Goal: Task Accomplishment & Management: Manage account settings

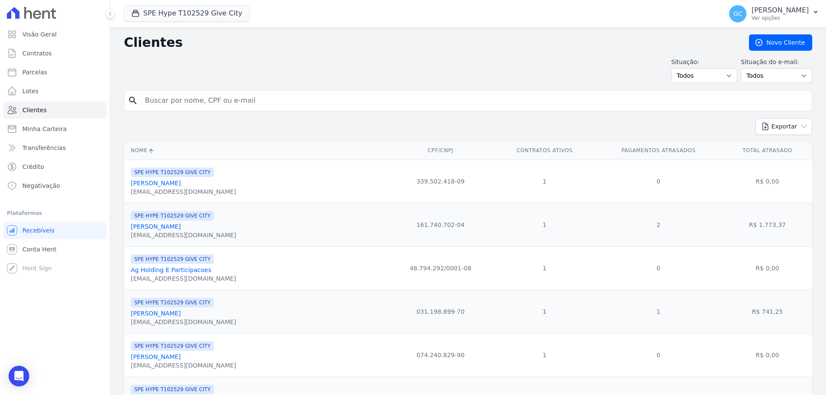
click at [206, 102] on input "search" at bounding box center [474, 100] width 668 height 17
paste input "[PERSON_NAME]"
type input "[PERSON_NAME]"
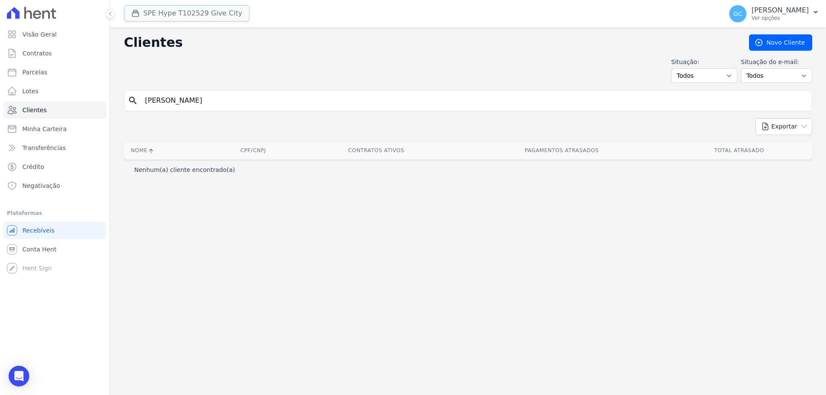
click at [214, 12] on button "SPE Hype T102529 Give City" at bounding box center [187, 13] width 126 height 16
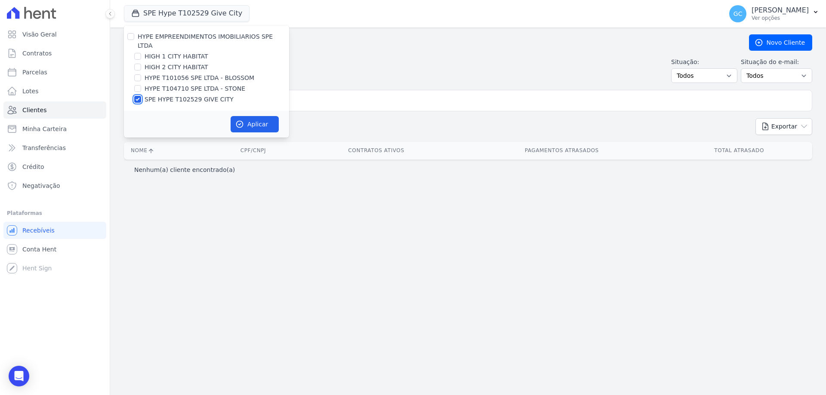
click at [137, 96] on input "SPE HYPE T102529 GIVE CITY" at bounding box center [137, 99] width 7 height 7
checkbox input "false"
click at [137, 85] on input "HYPE T104710 SPE LTDA - STONE" at bounding box center [137, 88] width 7 height 7
checkbox input "true"
click at [242, 121] on icon "button" at bounding box center [239, 124] width 6 height 6
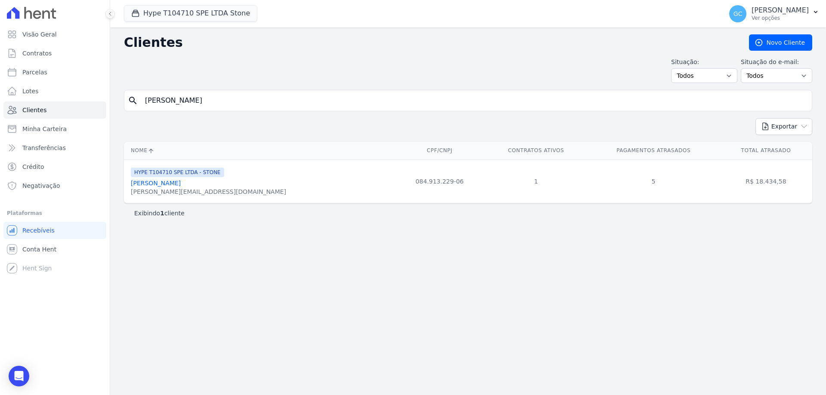
click at [181, 184] on link "[PERSON_NAME]" at bounding box center [156, 183] width 50 height 7
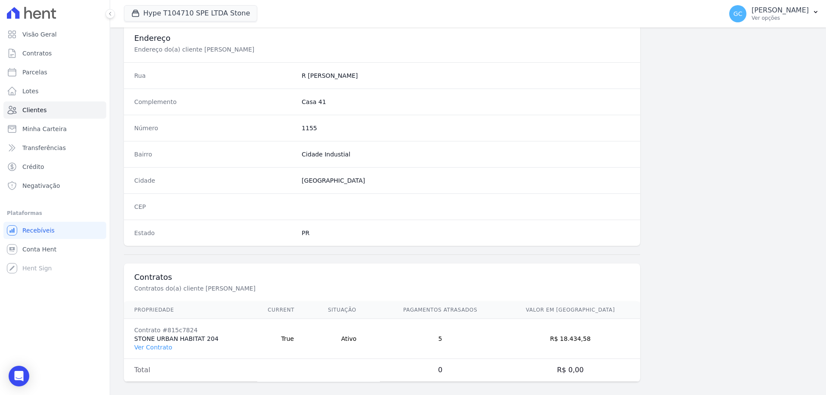
scroll to position [409, 0]
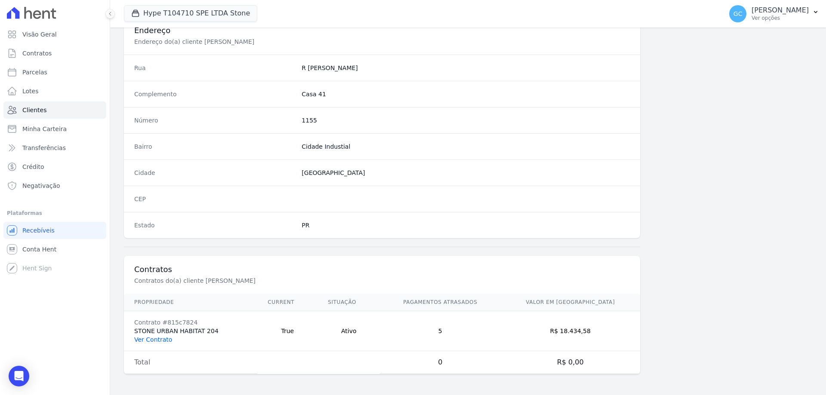
click at [159, 337] on link "Ver Contrato" at bounding box center [153, 339] width 38 height 7
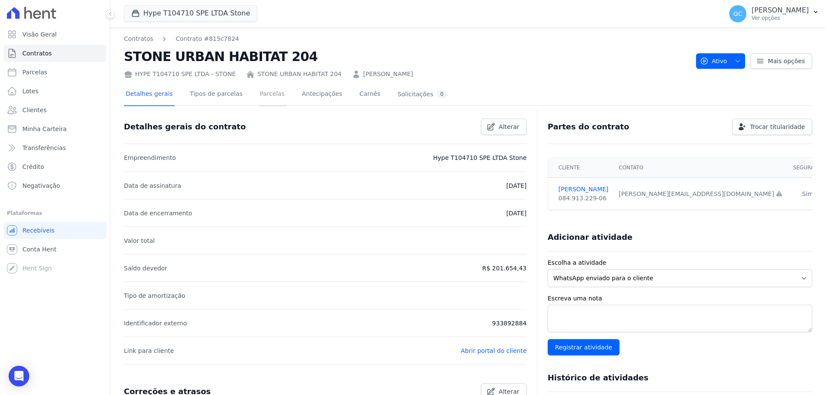
click at [264, 94] on link "Parcelas" at bounding box center [272, 94] width 28 height 23
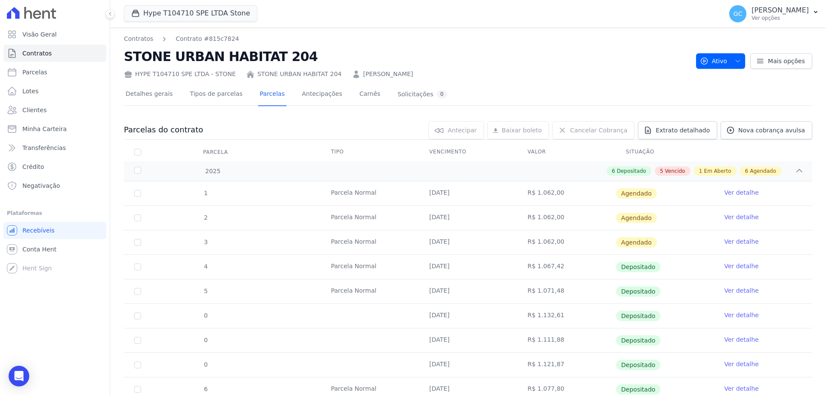
drag, startPoint x: 341, startPoint y: 74, endPoint x: 430, endPoint y: 74, distance: 89.0
click at [430, 74] on div "HYPE T104710 SPE LTDA - STONE STONE URBAN HABITAT 204 Anna Clara Albuquerque Si…" at bounding box center [406, 72] width 565 height 12
copy link "Anna Clara Albuquerque Silveira"
click at [448, 151] on th "Vencimento" at bounding box center [468, 152] width 98 height 18
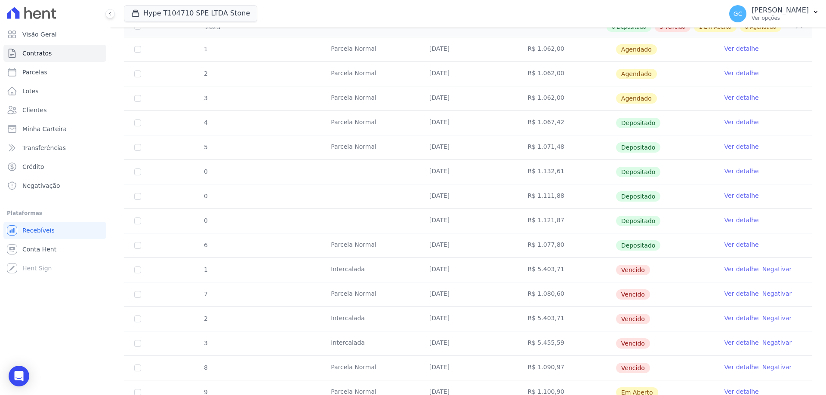
scroll to position [129, 0]
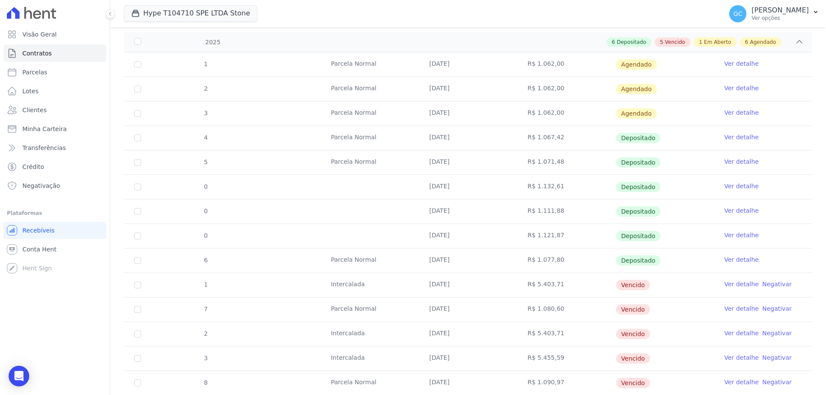
drag, startPoint x: 424, startPoint y: 159, endPoint x: 458, endPoint y: 187, distance: 44.0
click at [458, 187] on tbody "1 Parcela Normal 10/01/2025 R$ 1.062,00 Agendado Ver detalhe 2 Parcela Normal 1…" at bounding box center [468, 272] width 688 height 441
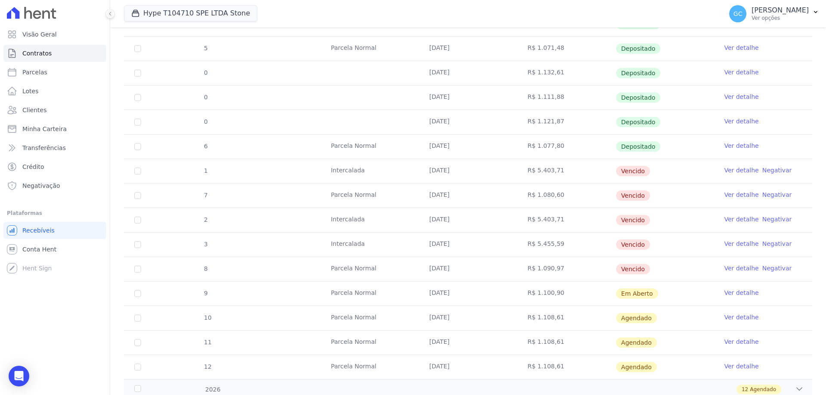
scroll to position [258, 0]
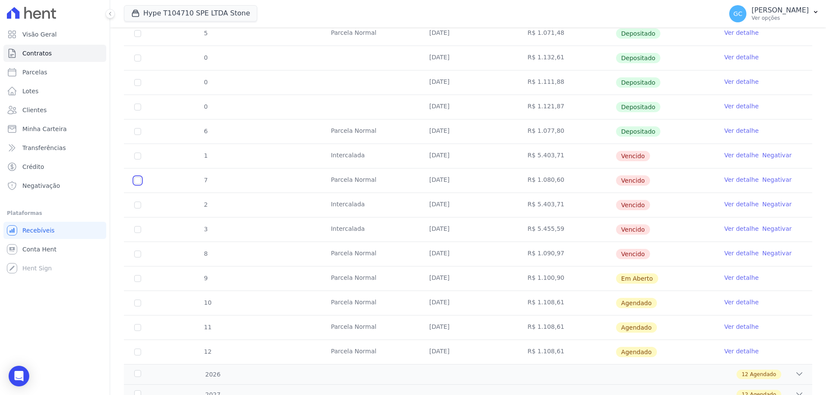
click at [135, 160] on input "checkbox" at bounding box center [137, 156] width 7 height 7
checkbox input "true"
click at [136, 160] on input "checkbox" at bounding box center [137, 156] width 7 height 7
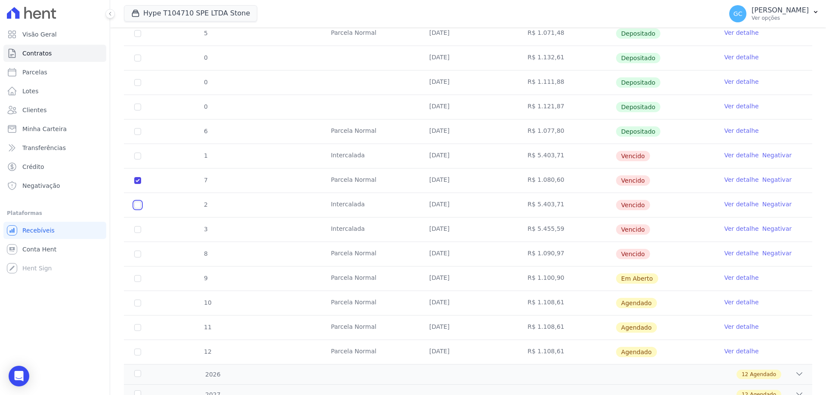
checkbox input "true"
click at [137, 160] on input "checkbox" at bounding box center [137, 156] width 7 height 7
checkbox input "true"
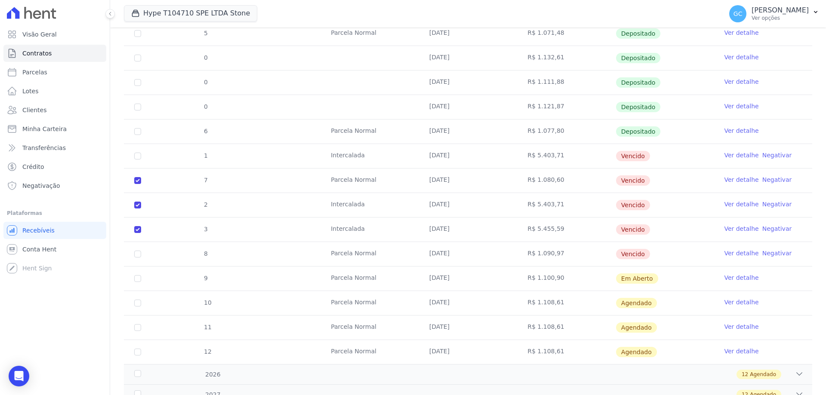
click at [73, 326] on div "Visão Geral Contratos Parcelas Lotes Clientes Minha Carteira Transferências Cré…" at bounding box center [55, 197] width 110 height 395
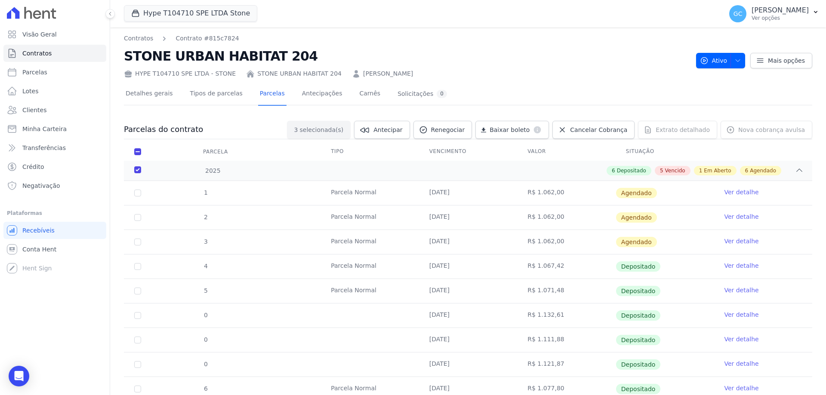
scroll to position [0, 0]
click at [616, 127] on span "Cancelar Cobrança" at bounding box center [598, 130] width 57 height 9
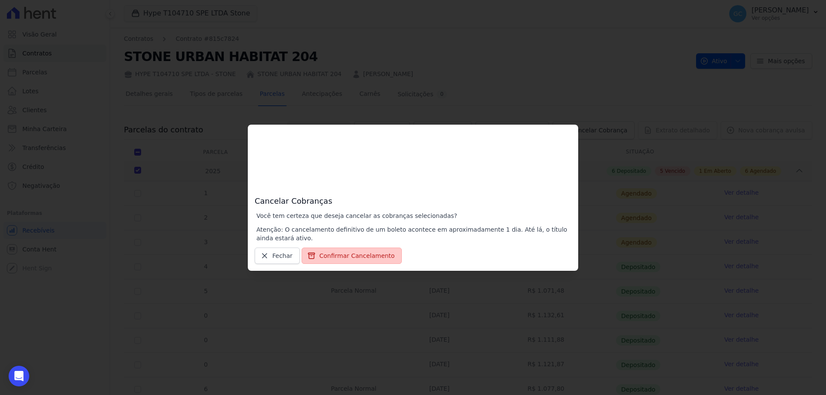
click at [350, 254] on button "Confirmar Cancelamento" at bounding box center [351, 256] width 100 height 16
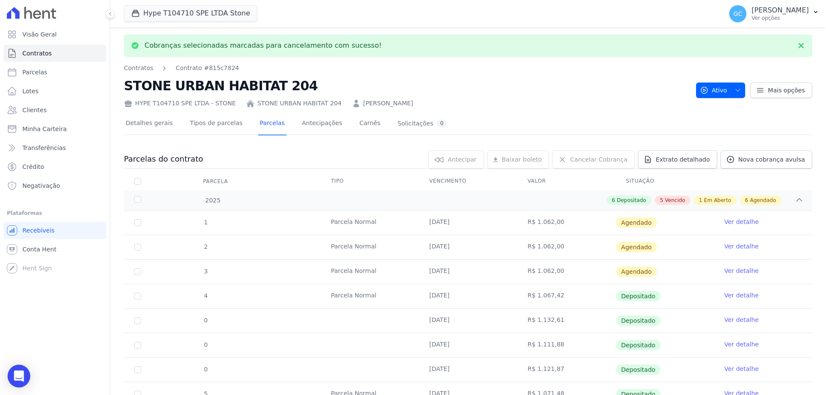
click at [9, 379] on div "Open Intercom Messenger" at bounding box center [19, 376] width 23 height 23
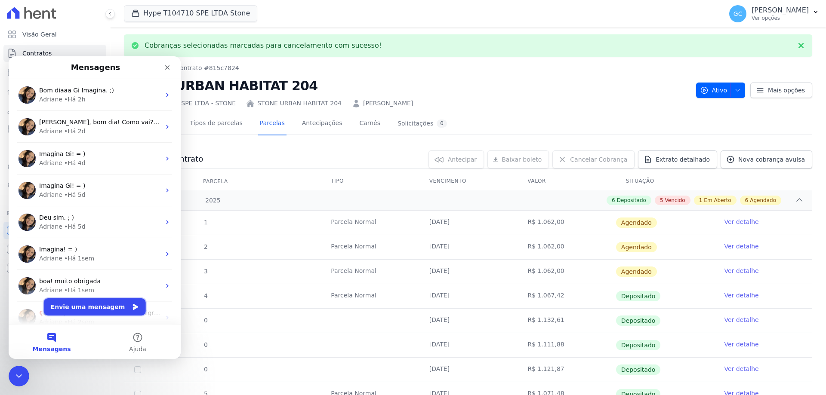
click at [95, 306] on button "Envie uma mensagem" at bounding box center [95, 306] width 102 height 17
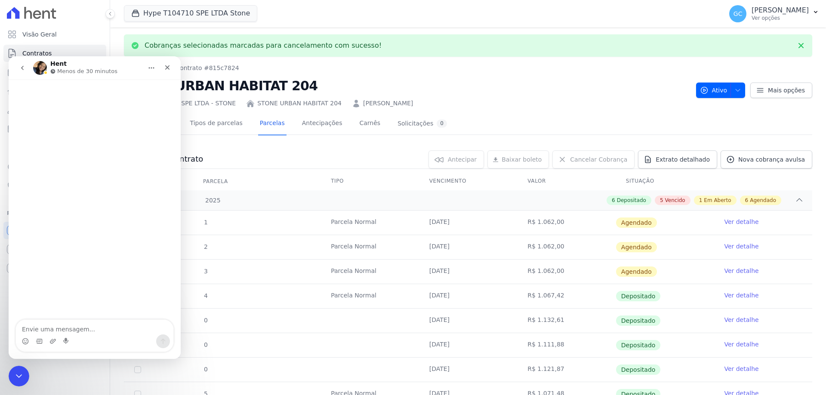
click at [104, 325] on textarea "Envie uma mensagem..." at bounding box center [94, 327] width 157 height 15
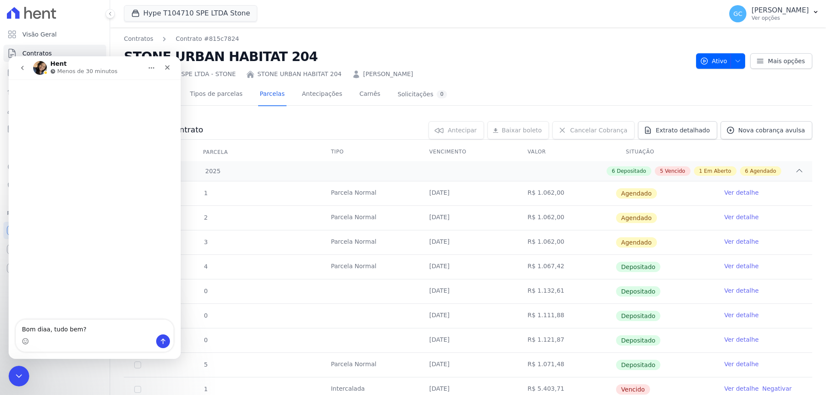
type textarea "Bom diaa, tudo bem?"
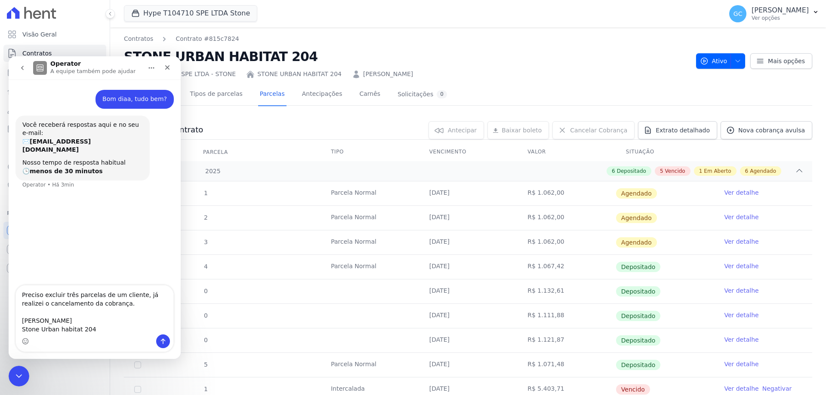
click at [20, 323] on textarea "Preciso excluir três parcelas de um cliente, já realizei o cancelamento da cobr…" at bounding box center [94, 310] width 157 height 49
click at [22, 330] on textarea "Preciso excluir três parcelas de um cliente, já realizei o cancelamento da cobr…" at bounding box center [94, 310] width 157 height 49
click at [164, 330] on textarea "Preciso excluir três parcelas de um cliente, já realizei o cancelamento da cobr…" at bounding box center [94, 306] width 157 height 58
type textarea "Preciso excluir três parcelas de um cliente, já realizei o cancelamento da cobr…"
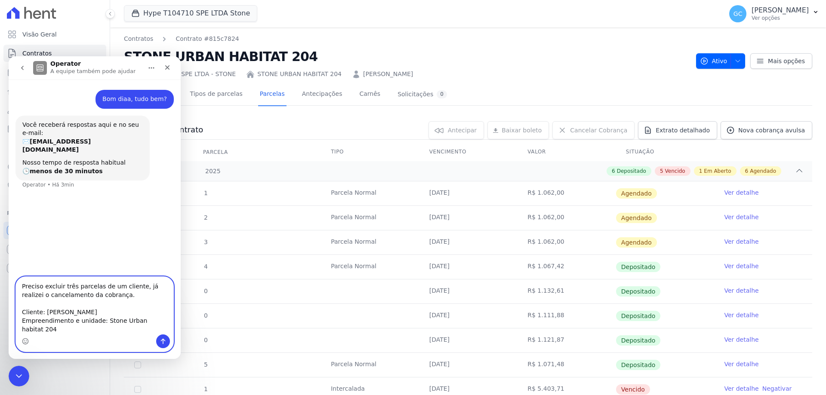
click at [46, 330] on textarea "Preciso excluir três parcelas de um cliente, já realizei o cancelamento da cobr…" at bounding box center [94, 306] width 157 height 58
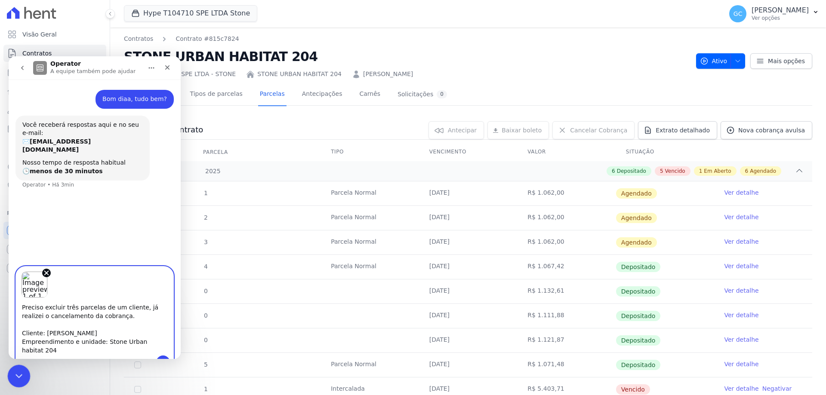
click at [17, 375] on icon "Encerramento do Messenger da Intercom" at bounding box center [17, 375] width 10 height 10
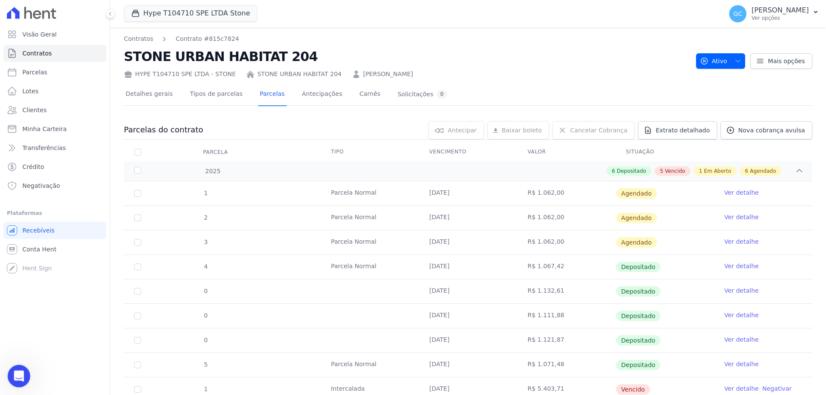
scroll to position [0, 0]
click at [17, 375] on icon "Abertura do Messenger da Intercom" at bounding box center [18, 375] width 14 height 14
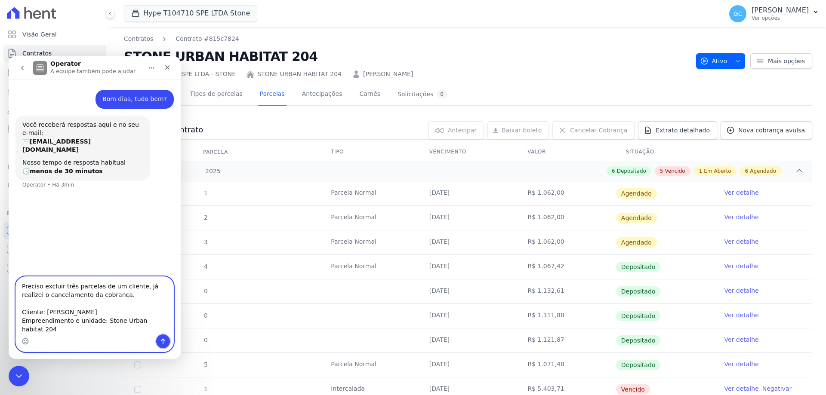
click at [166, 343] on button "Enviar uma mensagem" at bounding box center [163, 342] width 14 height 14
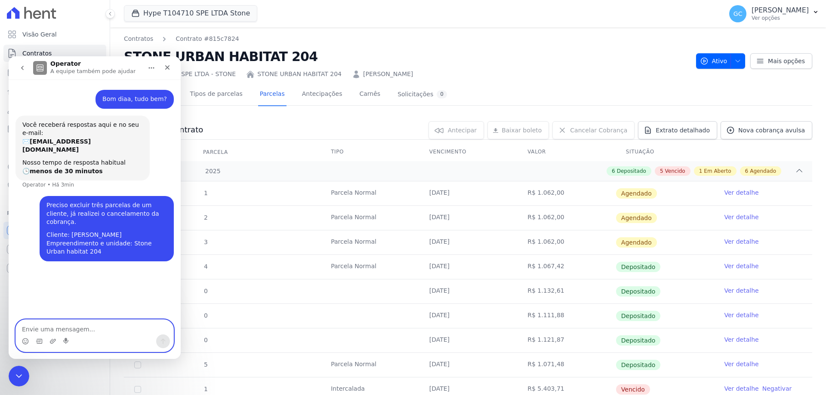
click at [79, 333] on textarea "Envie uma mensagem..." at bounding box center [94, 327] width 157 height 15
click at [161, 342] on icon "Enviar uma mensagem" at bounding box center [163, 341] width 7 height 7
click at [129, 332] on textarea "Envie uma mensagem..." at bounding box center [94, 327] width 157 height 15
click at [128, 331] on textarea "Envie uma mensagem..." at bounding box center [94, 327] width 157 height 15
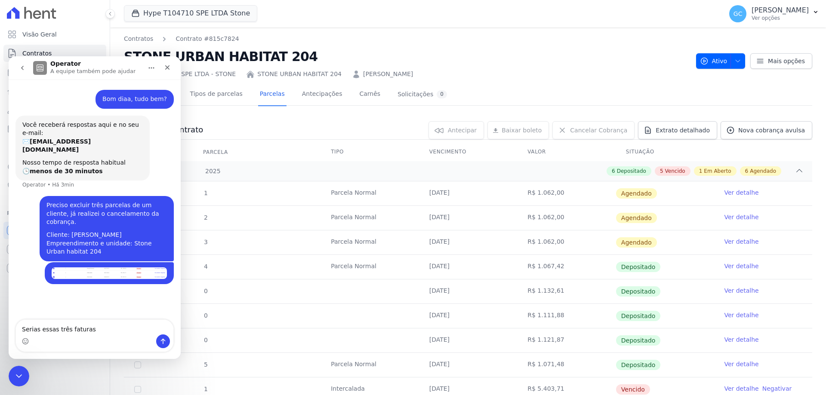
type textarea "Serias essas três faturas"
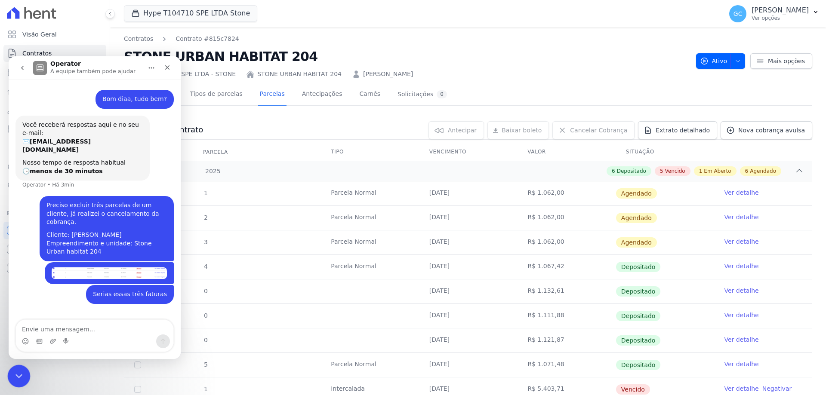
click at [23, 374] on div "Encerramento do Messenger da Intercom" at bounding box center [17, 375] width 21 height 21
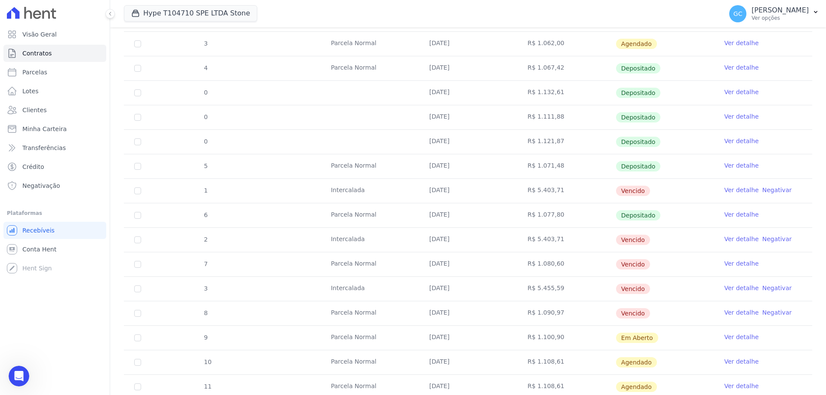
scroll to position [215, 0]
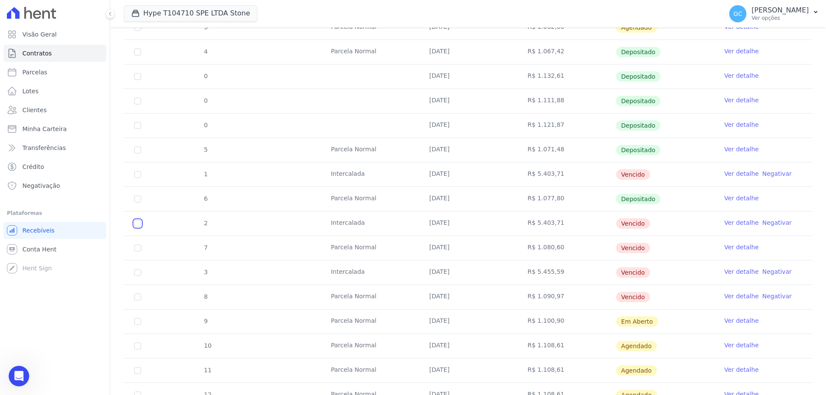
click at [138, 178] on input "checkbox" at bounding box center [137, 174] width 7 height 7
checkbox input "true"
drag, startPoint x: 637, startPoint y: 224, endPoint x: 580, endPoint y: 224, distance: 56.8
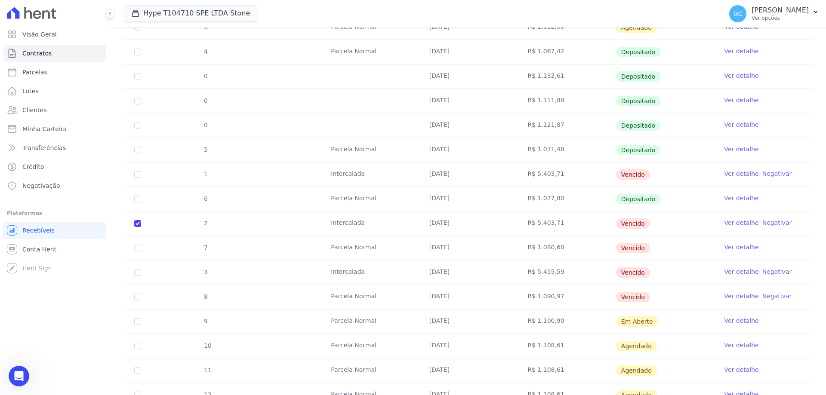
click at [636, 224] on span "Vencido" at bounding box center [633, 223] width 34 height 10
click at [528, 227] on td "R$ 5.403,71" at bounding box center [566, 224] width 98 height 24
drag, startPoint x: 448, startPoint y: 227, endPoint x: 356, endPoint y: 227, distance: 92.0
click at [431, 227] on td "10/07/2025" at bounding box center [468, 224] width 98 height 24
click at [247, 225] on tr "2 Intercalada 10/07/2025 R$ 5.403,71 Vencido Ver detalhe Negativar" at bounding box center [468, 223] width 688 height 25
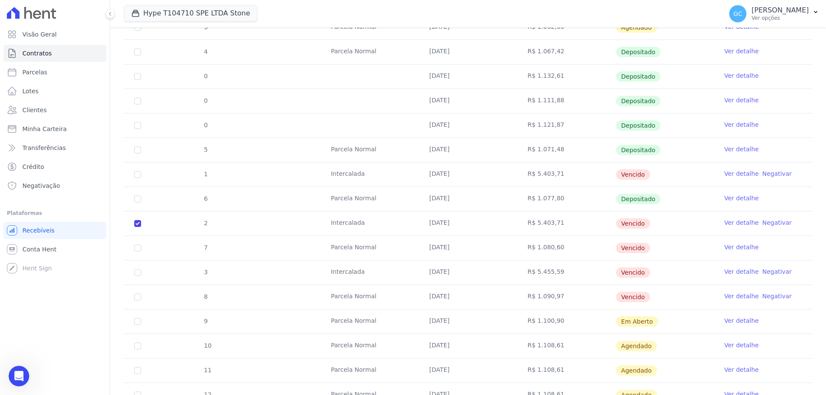
click at [427, 222] on td "10/07/2025" at bounding box center [468, 224] width 98 height 24
click at [479, 221] on td "10/07/2025" at bounding box center [468, 224] width 98 height 24
drag, startPoint x: 625, startPoint y: 218, endPoint x: 640, endPoint y: 199, distance: 24.5
click at [626, 218] on td "Vencido" at bounding box center [664, 224] width 98 height 24
drag, startPoint x: 640, startPoint y: 197, endPoint x: 635, endPoint y: 192, distance: 7.6
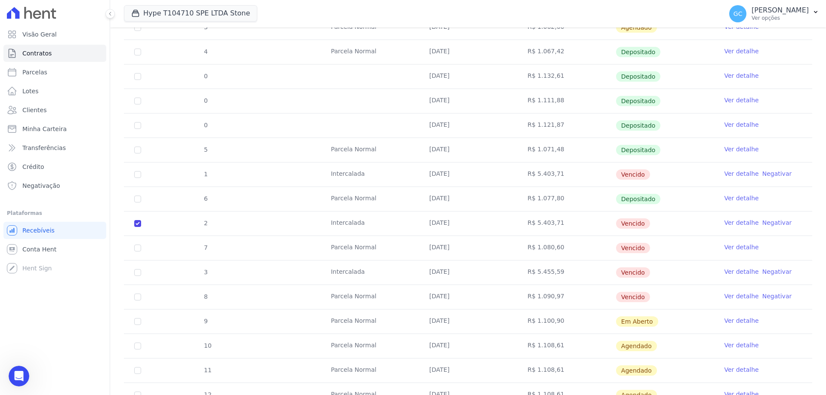
click at [640, 197] on span "Depositado" at bounding box center [638, 199] width 45 height 10
click at [632, 181] on td "Vencido" at bounding box center [664, 175] width 98 height 24
drag, startPoint x: 632, startPoint y: 176, endPoint x: 619, endPoint y: 175, distance: 12.5
click at [631, 176] on span "Vencido" at bounding box center [633, 174] width 34 height 10
drag, startPoint x: 430, startPoint y: 173, endPoint x: 403, endPoint y: 177, distance: 27.4
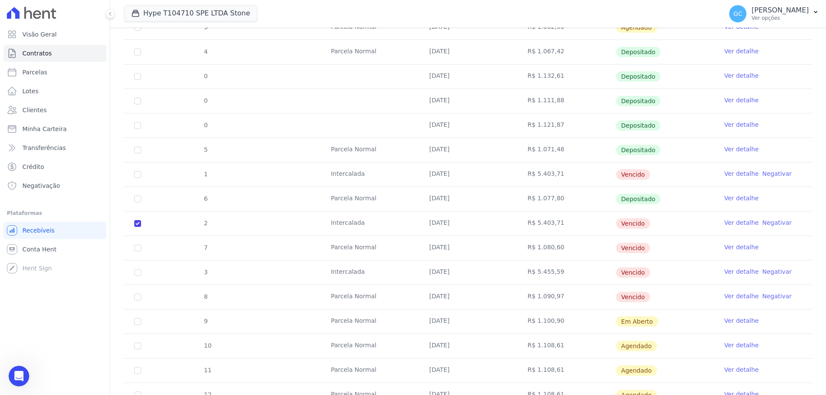
click at [422, 176] on td "15/07/2025" at bounding box center [468, 175] width 98 height 24
drag, startPoint x: 359, startPoint y: 178, endPoint x: 316, endPoint y: 173, distance: 43.3
click at [350, 177] on td "Intercalada" at bounding box center [369, 175] width 98 height 24
click at [314, 174] on tr "1 Intercalada 15/07/2025 R$ 5.403,71 Vencido Ver detalhe Negativar" at bounding box center [468, 174] width 688 height 25
click at [724, 170] on link "Ver detalhe" at bounding box center [741, 173] width 34 height 9
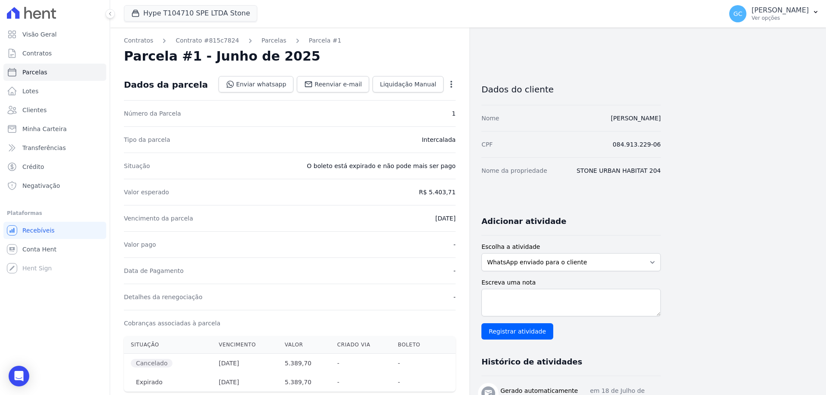
click at [450, 84] on icon "button" at bounding box center [451, 84] width 9 height 9
click at [422, 114] on link "Cancelar Cobrança" at bounding box center [414, 111] width 76 height 15
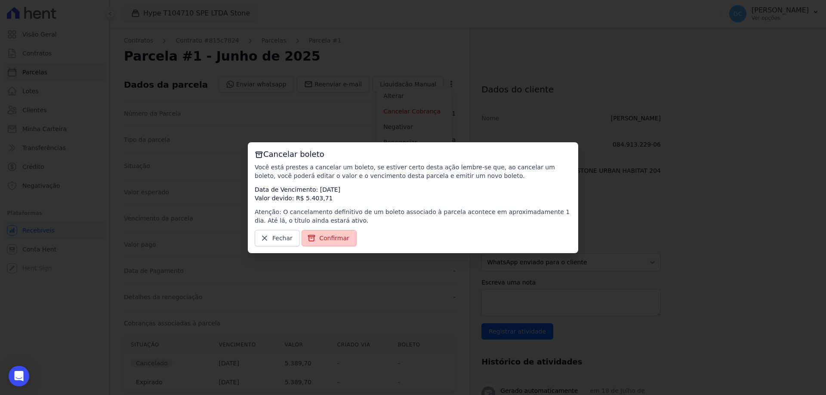
click at [329, 231] on link "Confirmar" at bounding box center [328, 238] width 55 height 16
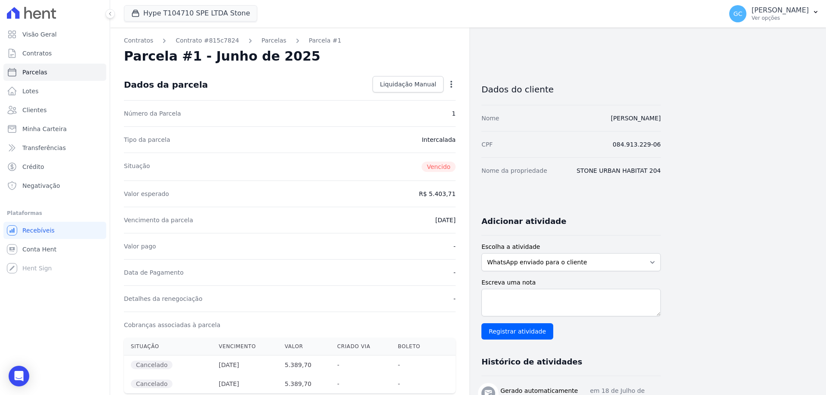
click at [445, 86] on div "Open options Alterar Renegociar" at bounding box center [449, 85] width 12 height 15
click at [449, 82] on icon "button" at bounding box center [451, 84] width 9 height 9
click at [415, 92] on link "Alterar" at bounding box center [414, 95] width 76 height 15
click at [448, 219] on input "2025-07-15" at bounding box center [421, 219] width 68 height 18
type input "2025-09-15"
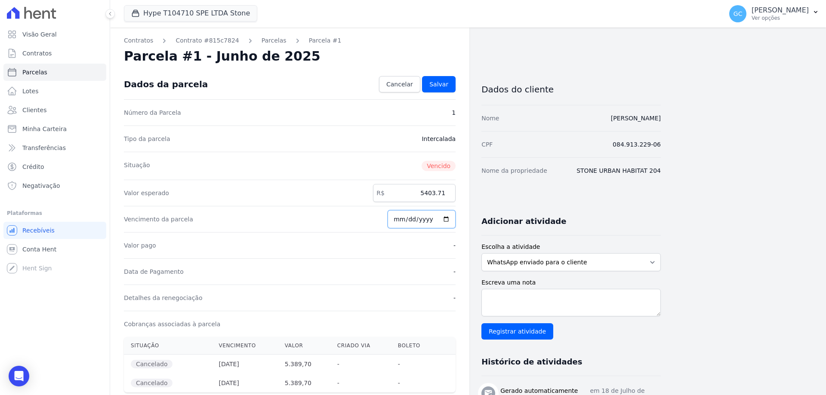
click at [446, 219] on input "2025-09-15" at bounding box center [421, 219] width 68 height 18
click at [372, 242] on div "Valor pago -" at bounding box center [290, 245] width 332 height 26
click at [451, 89] on div "Open options" at bounding box center [451, 85] width 9 height 11
click at [453, 85] on icon "button" at bounding box center [451, 84] width 9 height 9
click at [413, 94] on link "Alterar" at bounding box center [414, 95] width 76 height 15
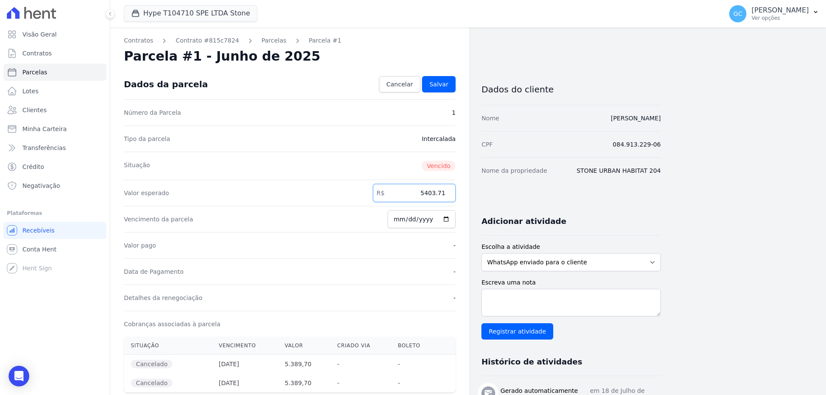
drag, startPoint x: 415, startPoint y: 191, endPoint x: 446, endPoint y: 193, distance: 31.0
click at [446, 193] on input "5403.71" at bounding box center [414, 193] width 83 height 18
type input "5400.00"
click at [438, 85] on span "Salvar" at bounding box center [438, 84] width 19 height 9
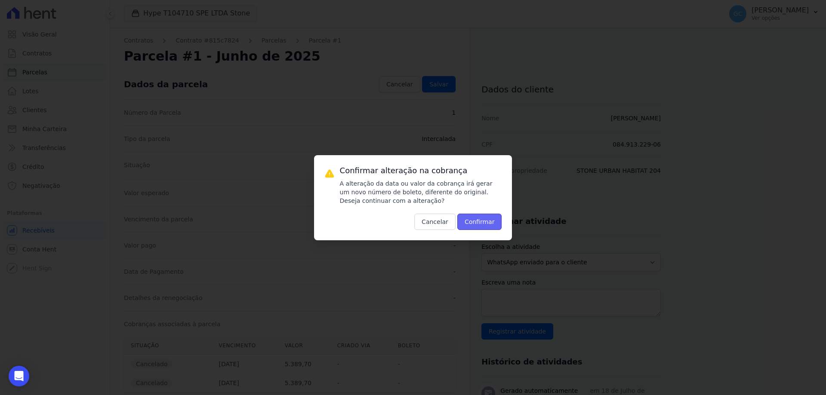
click at [483, 221] on button "Confirmar" at bounding box center [479, 222] width 45 height 16
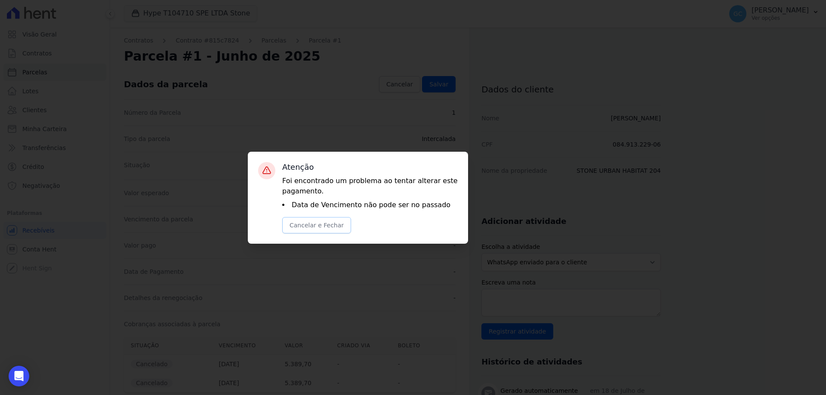
click at [316, 228] on button "Cancelar e Fechar" at bounding box center [316, 225] width 69 height 16
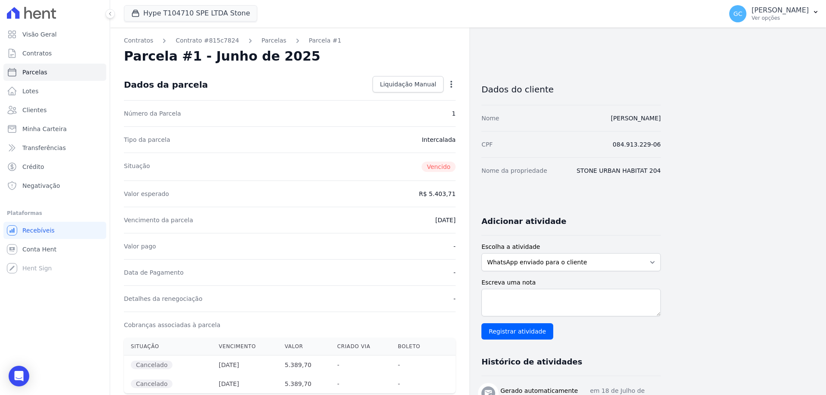
click at [451, 84] on icon "button" at bounding box center [451, 84] width 2 height 7
click at [410, 97] on link "Alterar" at bounding box center [414, 95] width 76 height 15
click at [442, 76] on link "Salvar" at bounding box center [439, 84] width 34 height 16
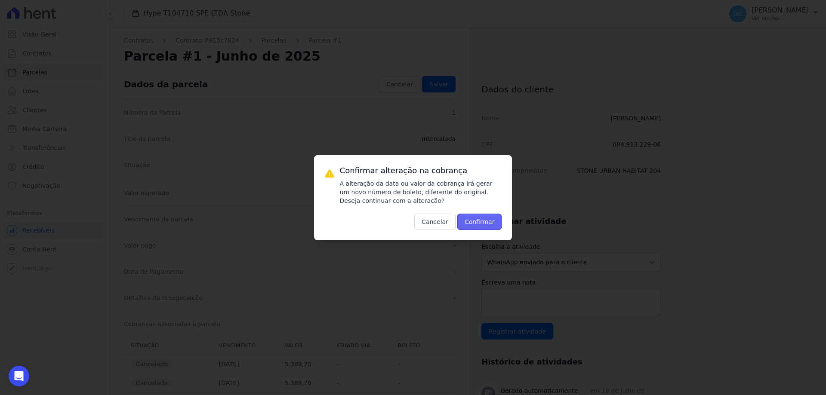
click at [485, 221] on button "Confirmar" at bounding box center [479, 222] width 45 height 16
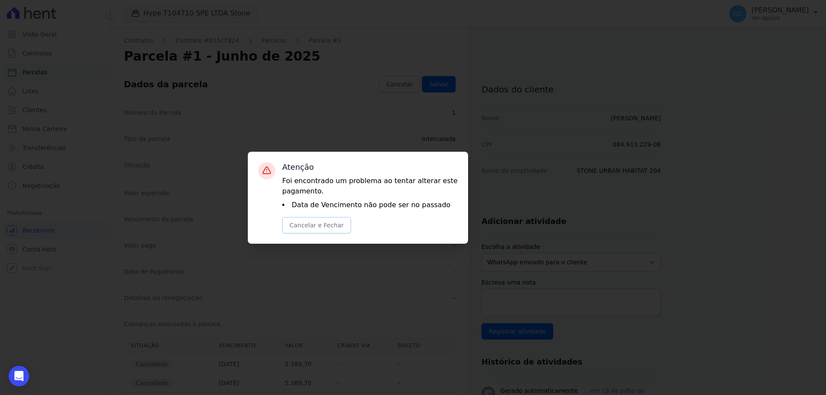
click at [331, 221] on button "Cancelar e Fechar" at bounding box center [316, 225] width 69 height 16
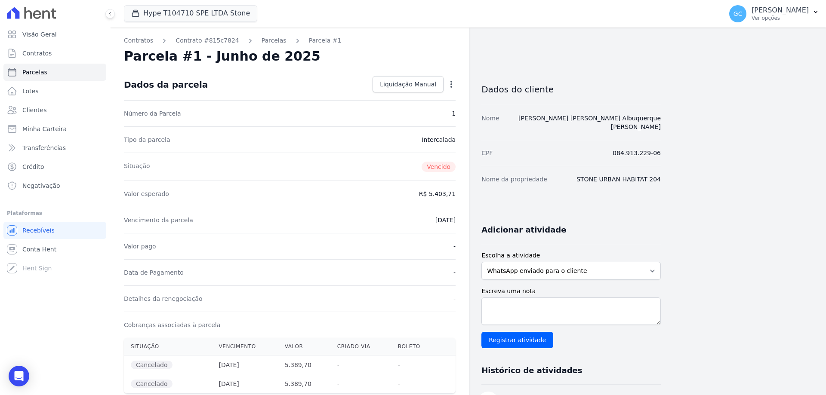
click at [451, 89] on div "Open options" at bounding box center [451, 85] width 9 height 11
click at [451, 82] on icon "button" at bounding box center [451, 84] width 2 height 7
click at [144, 40] on link "Contratos" at bounding box center [138, 40] width 29 height 9
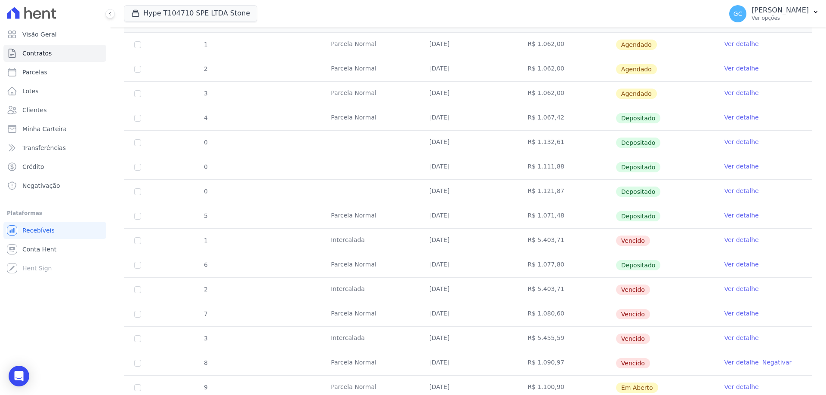
scroll to position [172, 0]
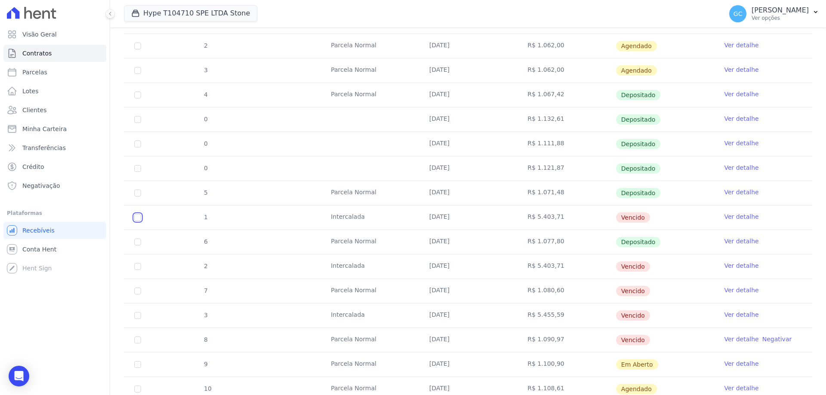
click at [136, 216] on input "checkbox" at bounding box center [137, 217] width 7 height 7
checkbox input "true"
click at [731, 215] on link "Ver detalhe" at bounding box center [741, 216] width 34 height 9
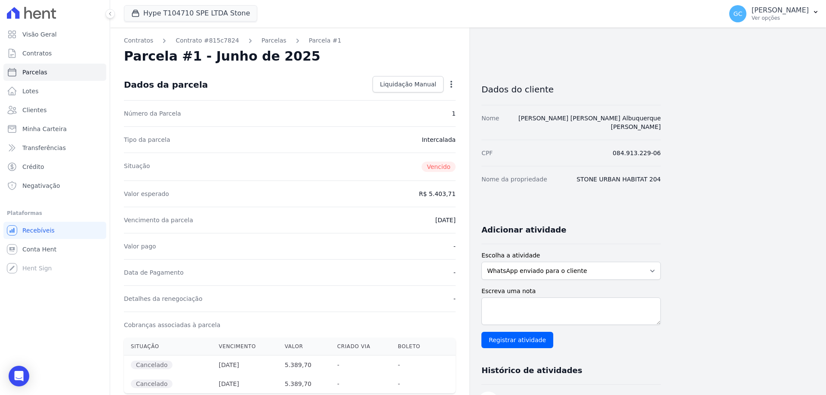
click at [449, 84] on icon "button" at bounding box center [451, 84] width 9 height 9
click at [432, 43] on nav "Contratos Contrato #815c7824 Parcelas Parcela #1" at bounding box center [290, 40] width 332 height 9
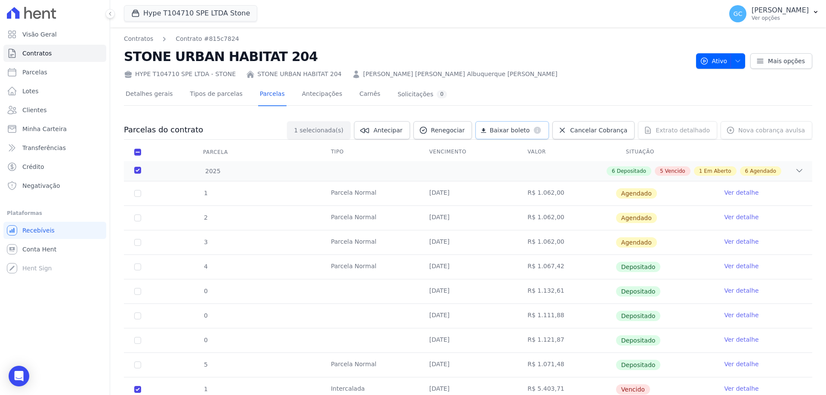
click at [516, 128] on span "Baixar boleto" at bounding box center [509, 130] width 40 height 9
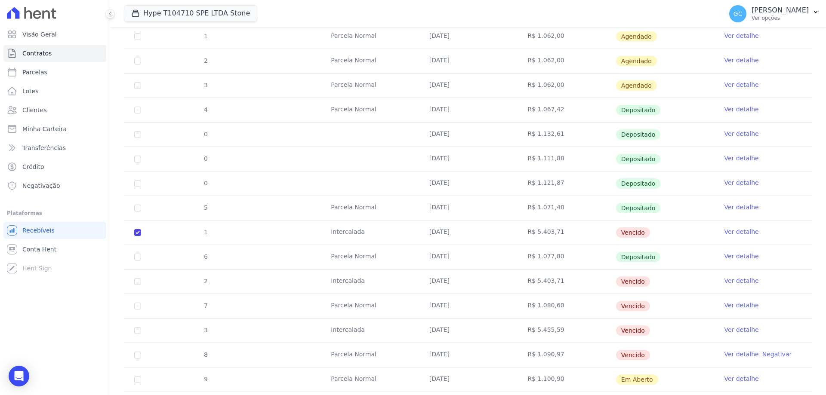
scroll to position [172, 0]
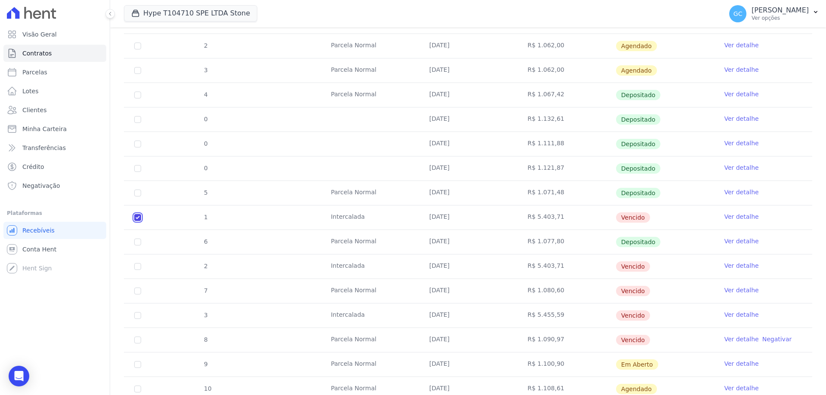
click at [137, 218] on input "checkbox" at bounding box center [137, 217] width 7 height 7
checkbox input "false"
click at [22, 373] on icon "Open Intercom Messenger" at bounding box center [19, 376] width 10 height 11
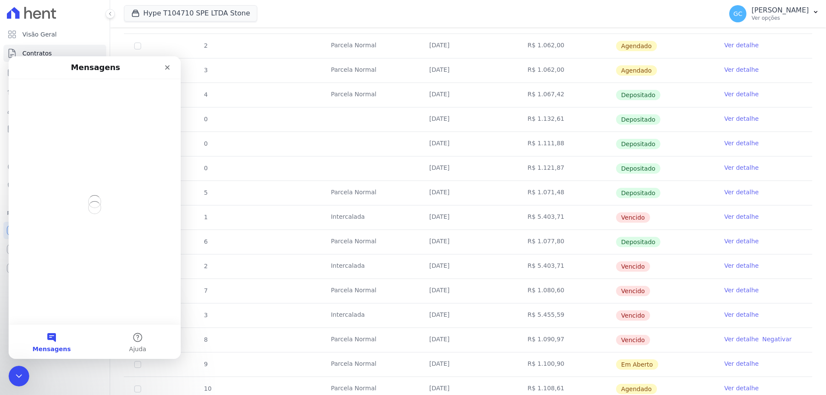
scroll to position [0, 0]
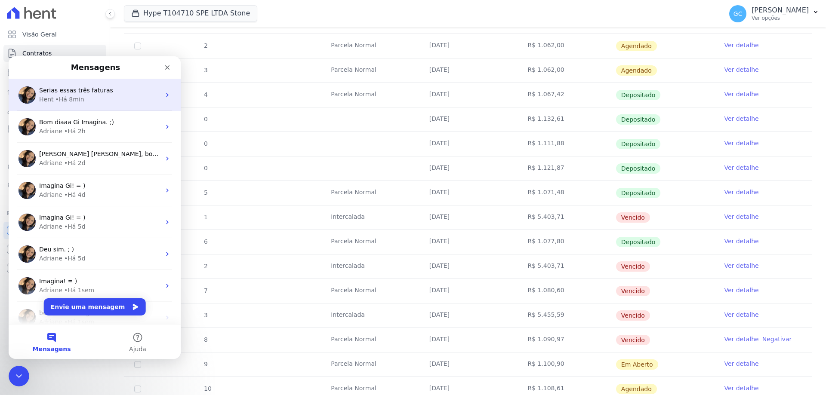
click at [89, 98] on div "Hent • Há 8min" at bounding box center [99, 99] width 121 height 9
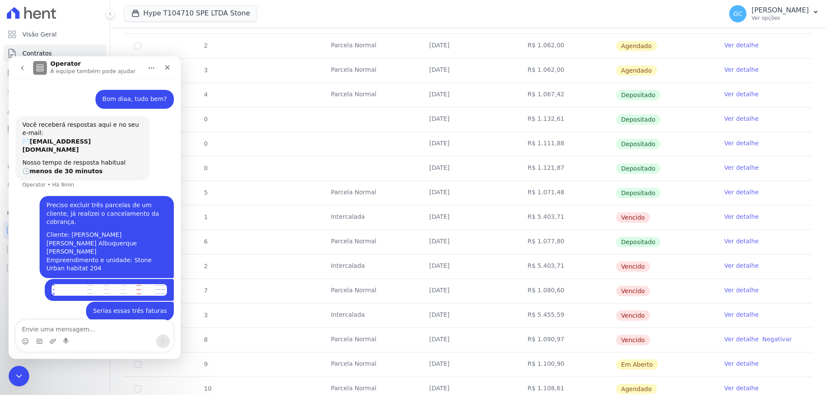
click at [109, 284] on img "Giovana diz…" at bounding box center [109, 290] width 115 height 12
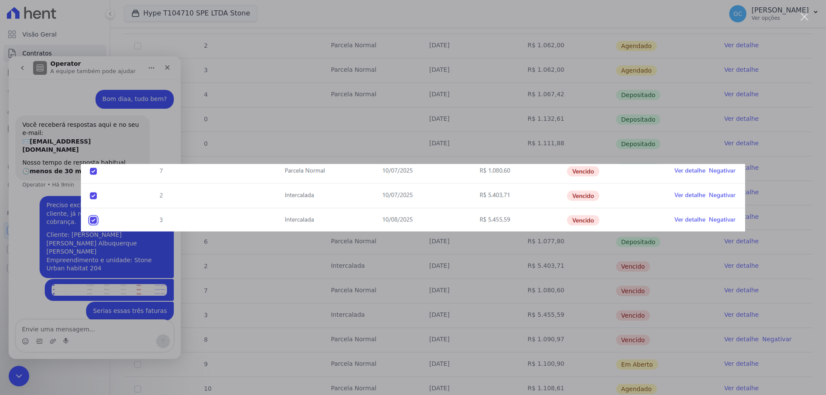
click at [136, 150] on div "Messenger da Intercom" at bounding box center [413, 197] width 826 height 395
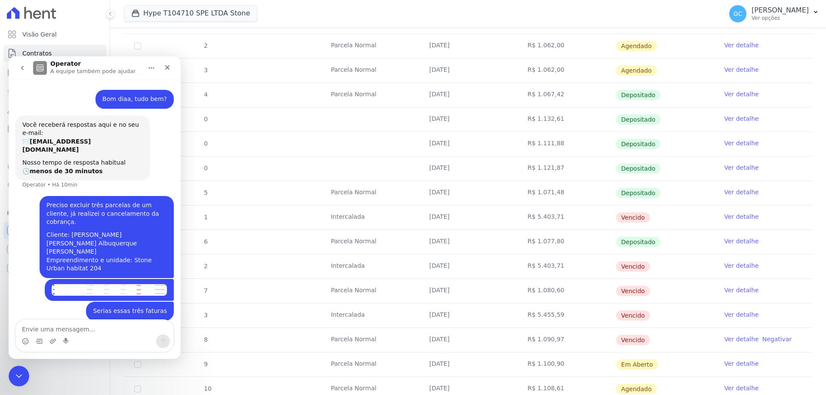
click at [734, 340] on link "Ver detalhe" at bounding box center [741, 339] width 34 height 9
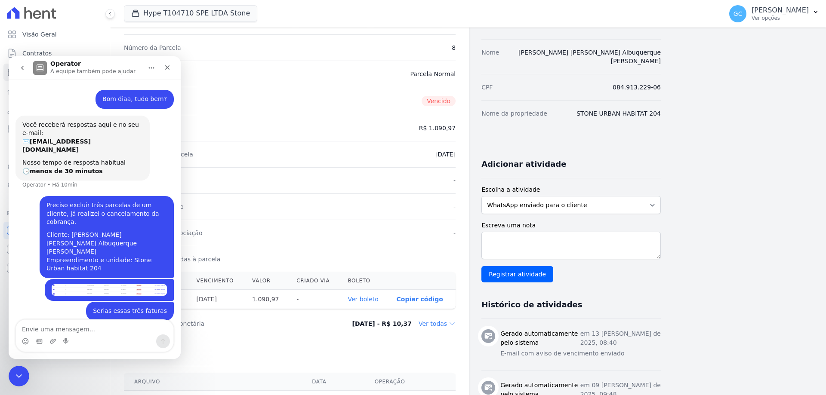
scroll to position [86, 0]
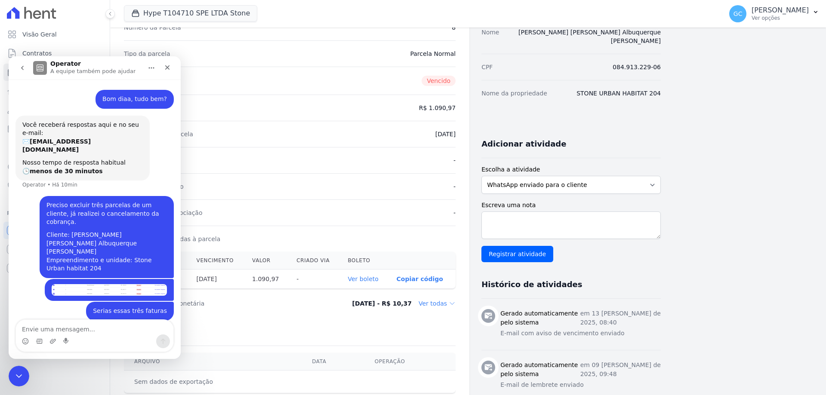
click at [365, 276] on link "Ver boleto" at bounding box center [363, 279] width 31 height 7
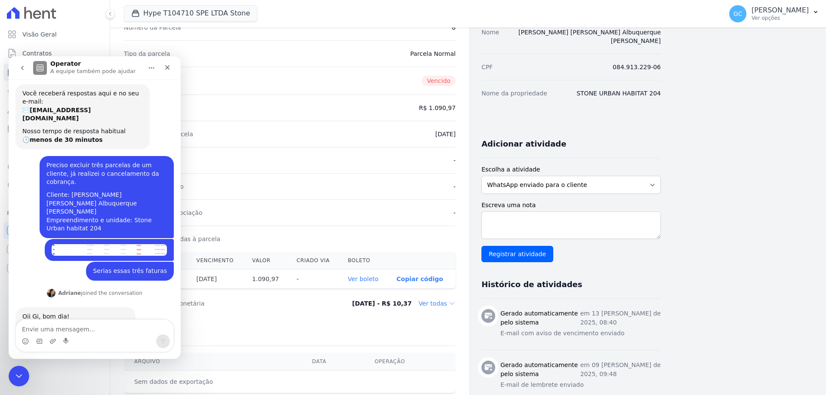
scroll to position [35, 0]
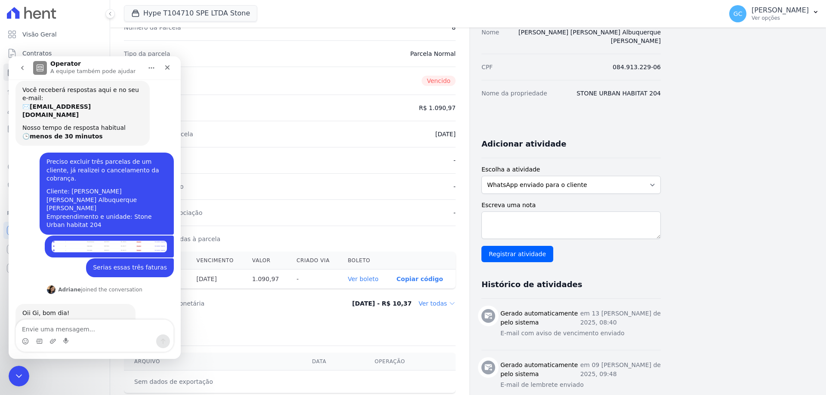
click at [729, 215] on div "Contratos Contrato #815c7824 Parcelas Parcela #8 Parcela #8 - Agosto de 2025 Da…" at bounding box center [461, 257] width 702 height 631
drag, startPoint x: 11, startPoint y: 373, endPoint x: 16, endPoint y: 365, distance: 9.3
click at [9, 373] on div "Encerramento do Messenger da Intercom" at bounding box center [17, 375] width 21 height 21
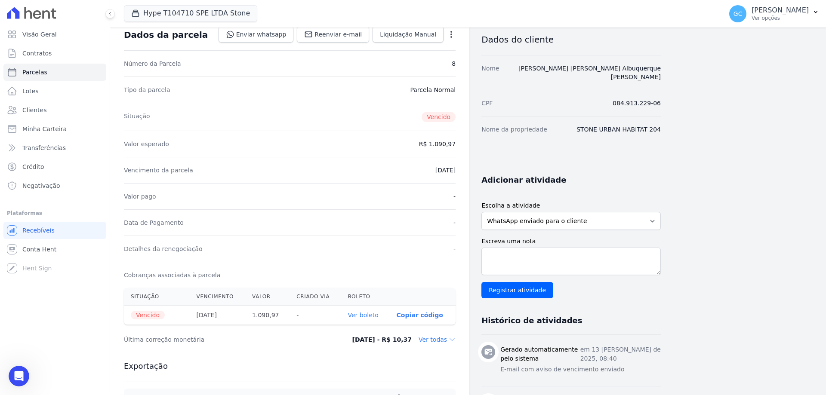
scroll to position [0, 0]
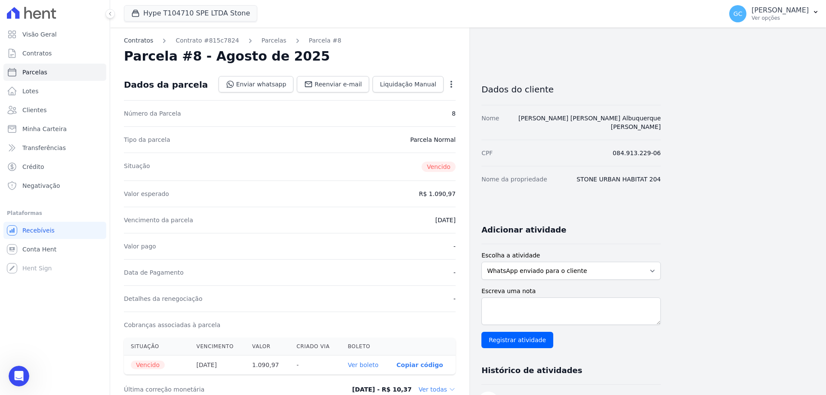
click at [141, 38] on link "Contratos" at bounding box center [138, 40] width 29 height 9
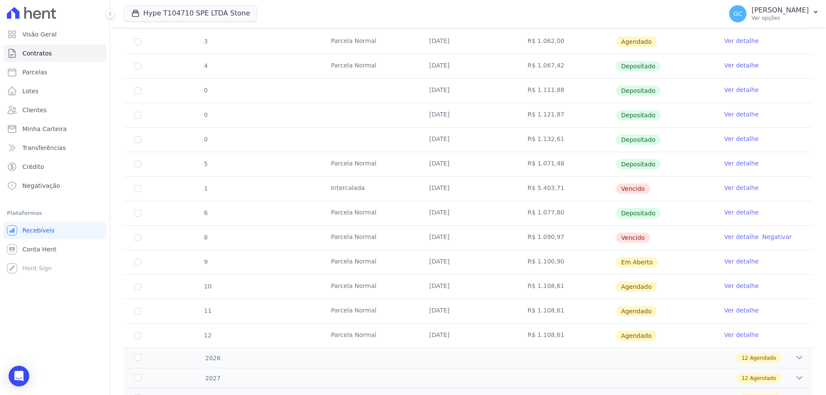
scroll to position [215, 0]
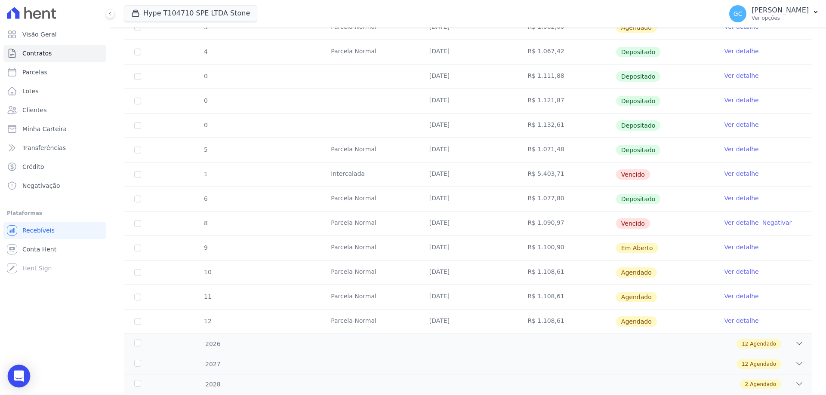
click at [24, 380] on div "Open Intercom Messenger" at bounding box center [19, 376] width 23 height 23
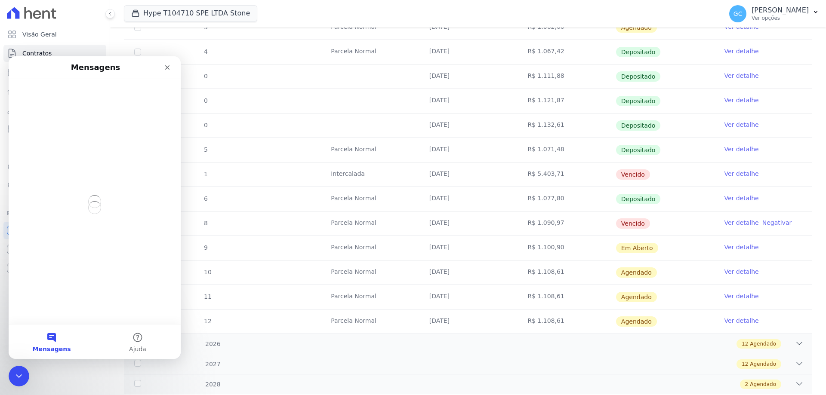
scroll to position [0, 0]
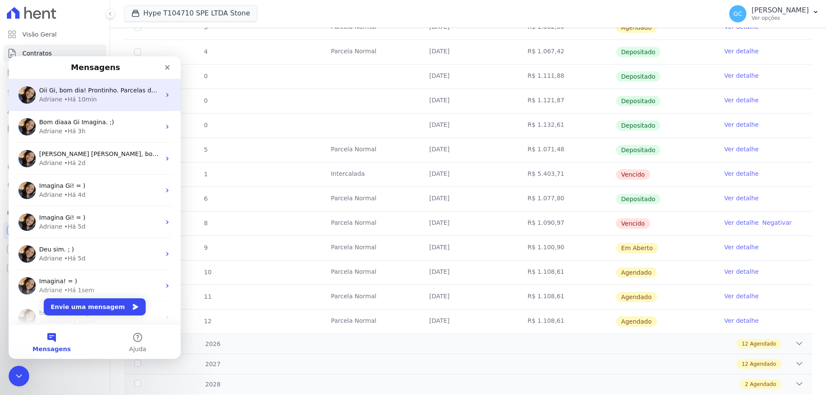
click at [81, 101] on div "• Há 10min" at bounding box center [80, 99] width 33 height 9
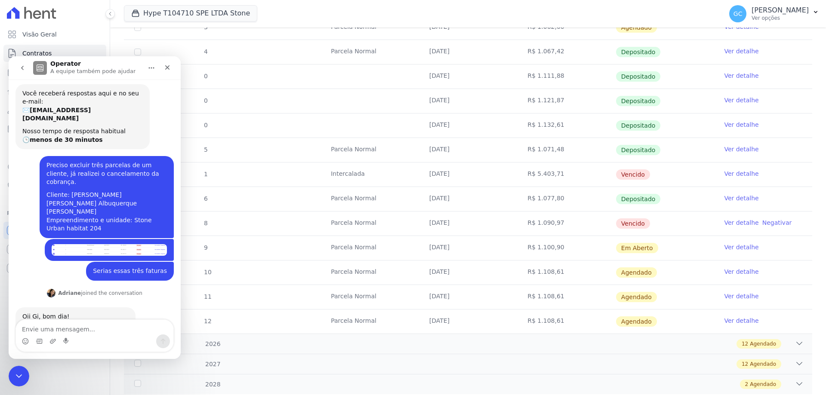
scroll to position [35, 0]
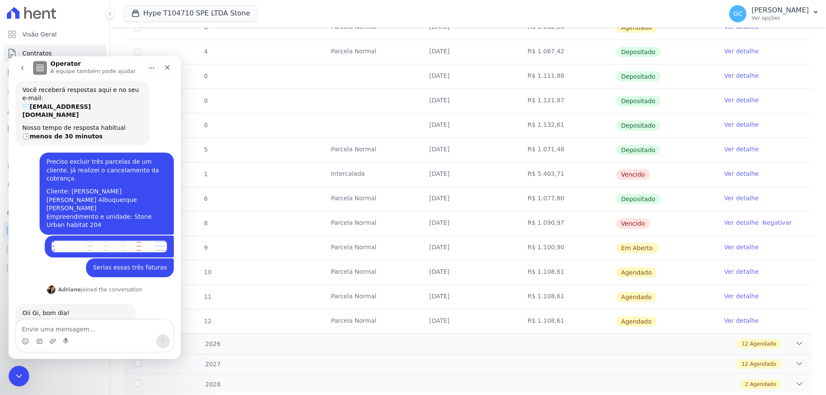
click at [78, 329] on textarea "Envie uma mensagem..." at bounding box center [94, 327] width 157 height 15
type textarea "Muito obrigada"
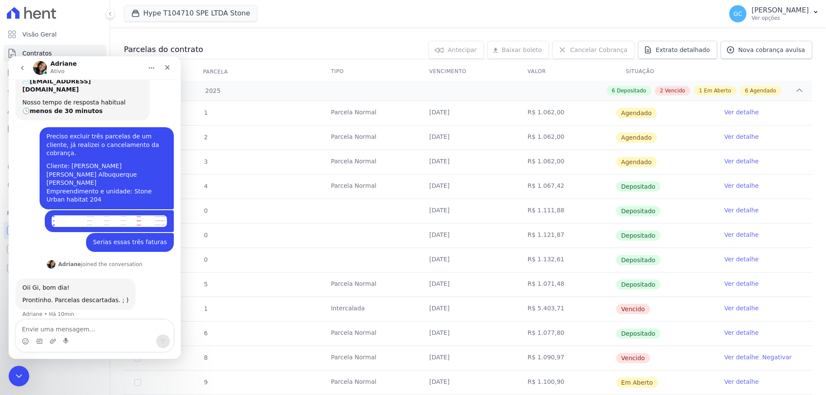
scroll to position [0, 0]
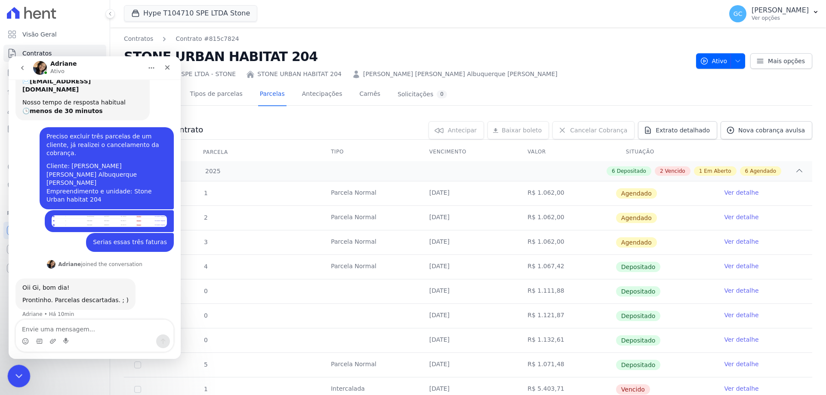
click at [18, 372] on icon "Encerramento do Messenger da Intercom" at bounding box center [17, 375] width 10 height 10
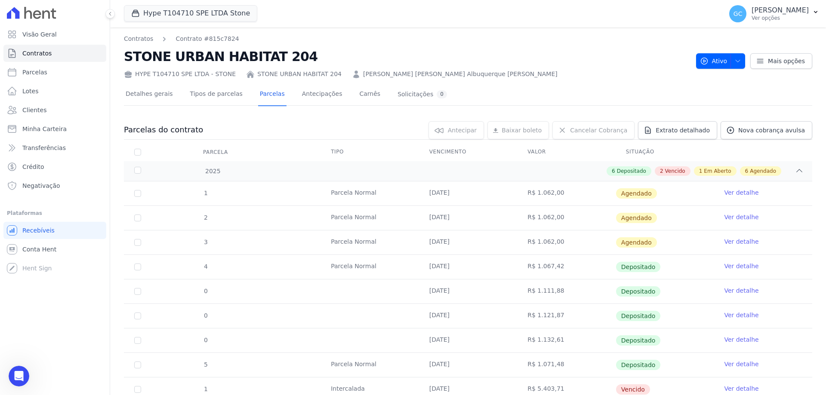
scroll to position [60, 0]
click at [213, 92] on link "Tipos de parcelas" at bounding box center [216, 94] width 56 height 23
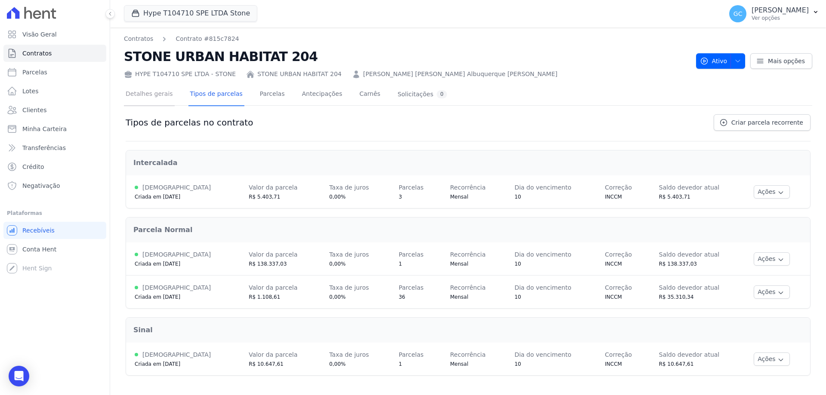
click at [149, 95] on link "Detalhes gerais" at bounding box center [149, 94] width 51 height 23
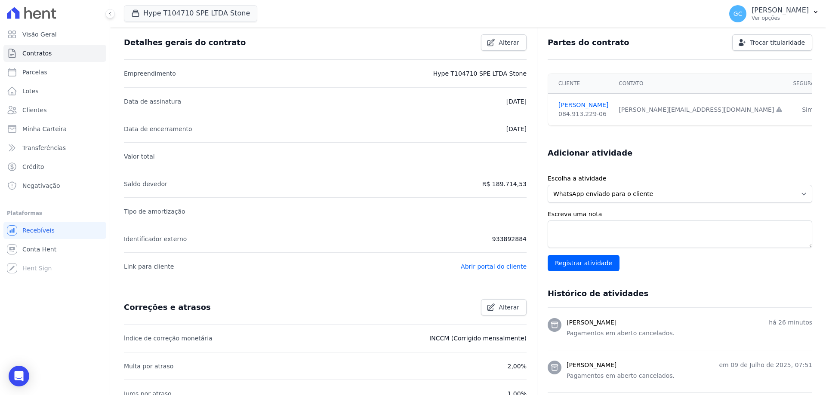
scroll to position [86, 0]
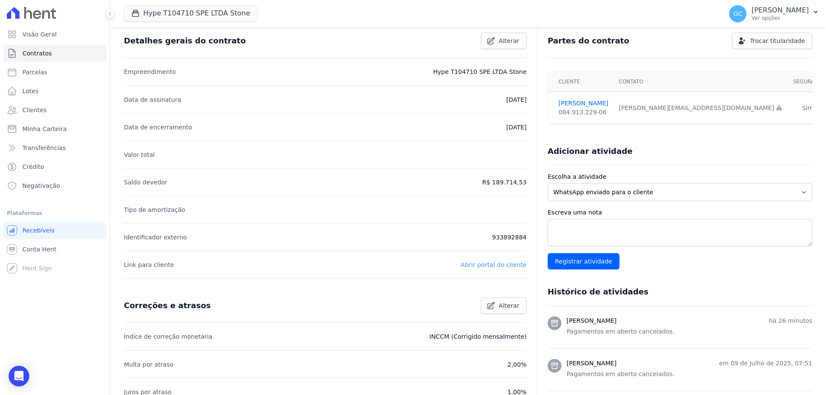
click at [506, 263] on link "Abrir portal do cliente" at bounding box center [494, 264] width 66 height 7
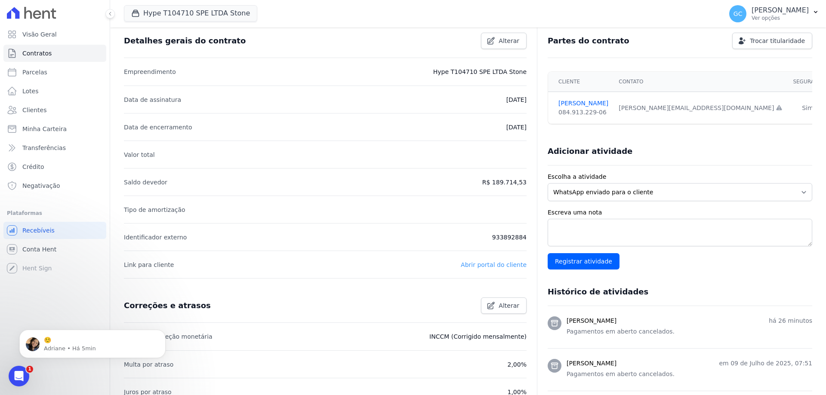
scroll to position [0, 0]
